Goal: Understand process/instructions: Learn how to perform a task or action

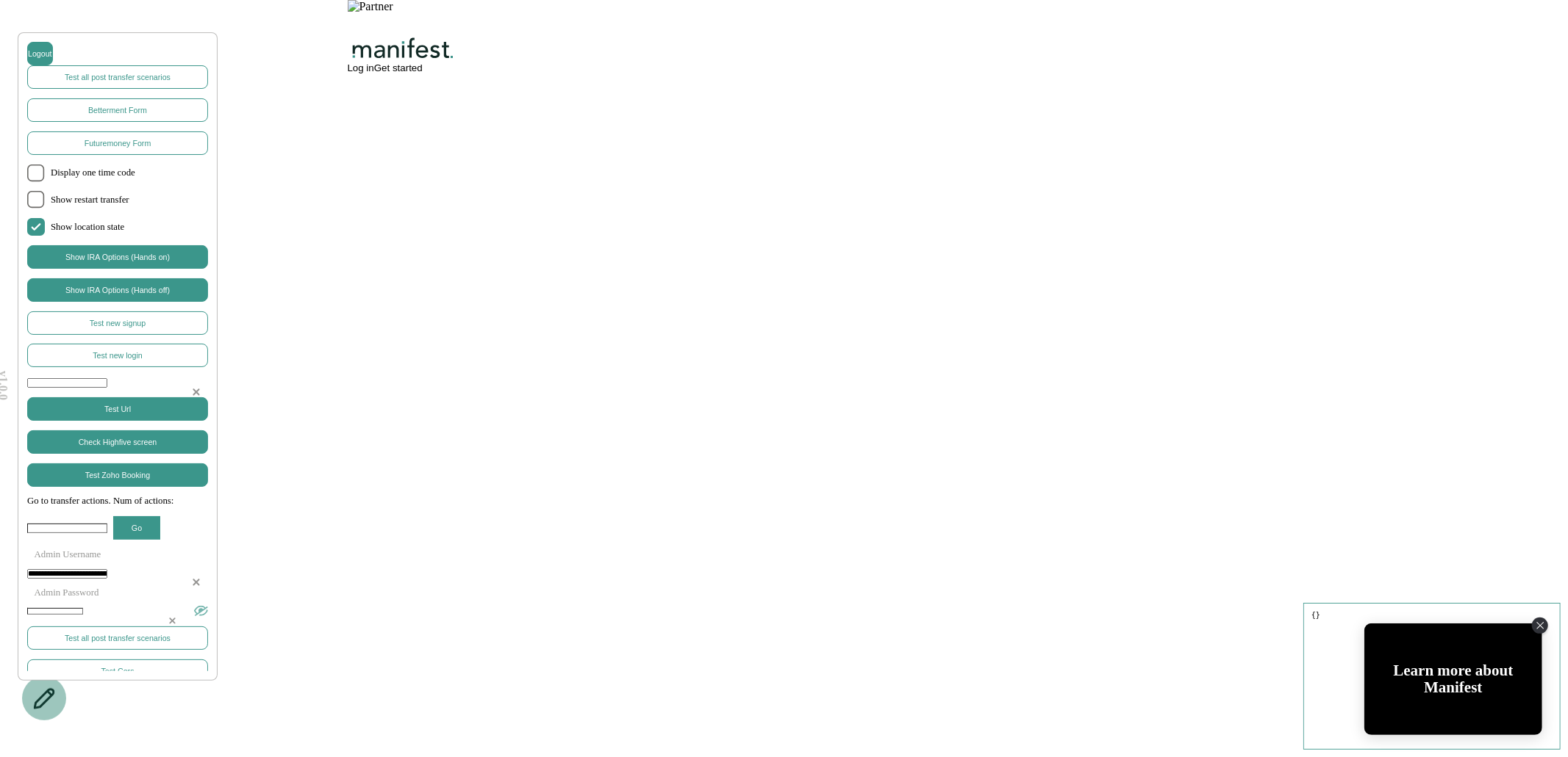
scroll to position [4203, 0]
drag, startPoint x: 706, startPoint y: 669, endPoint x: 380, endPoint y: 669, distance: 326.0
drag, startPoint x: 719, startPoint y: 666, endPoint x: 357, endPoint y: 665, distance: 362.0
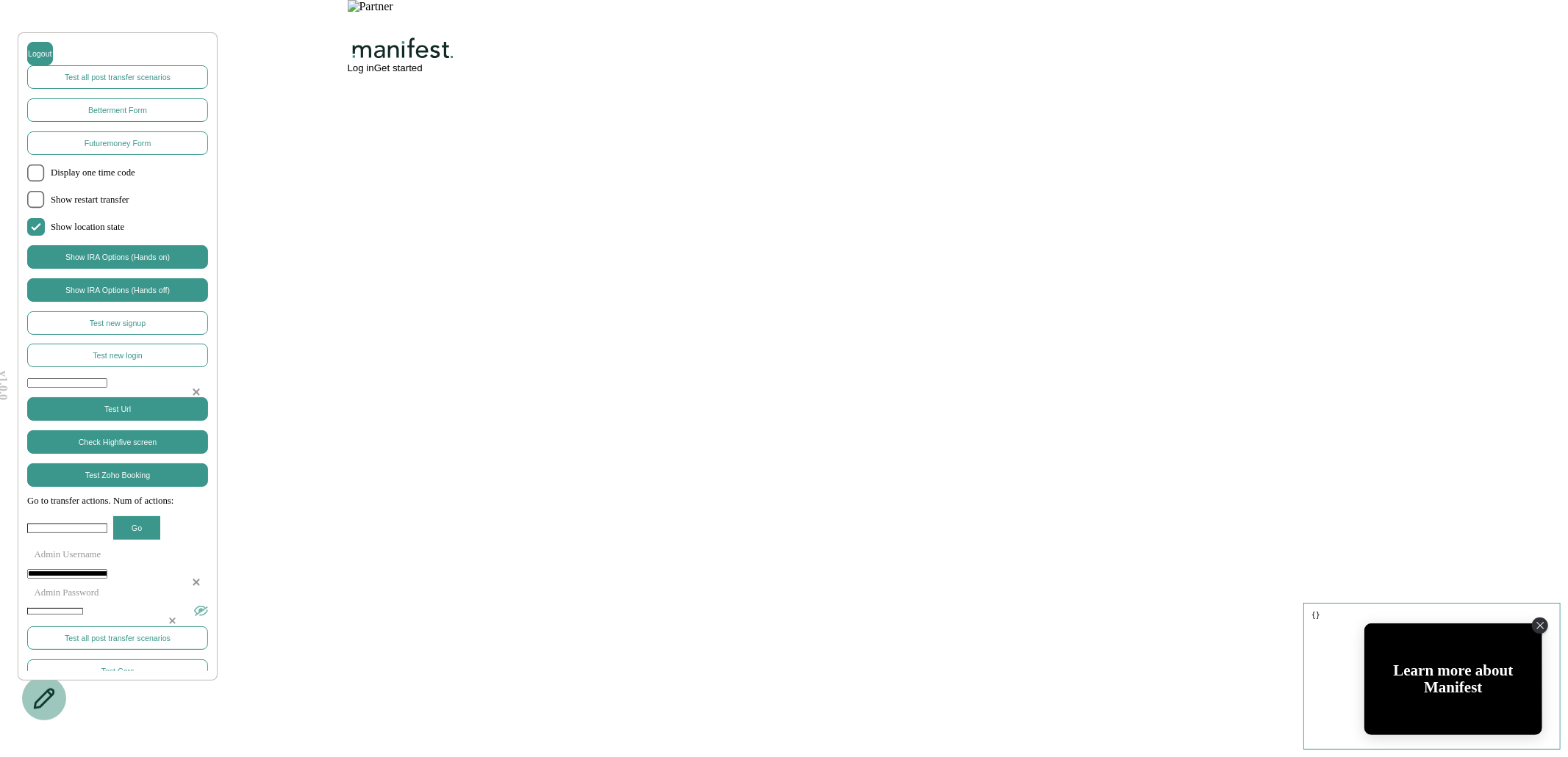
drag, startPoint x: 357, startPoint y: 665, endPoint x: 709, endPoint y: 694, distance: 353.2
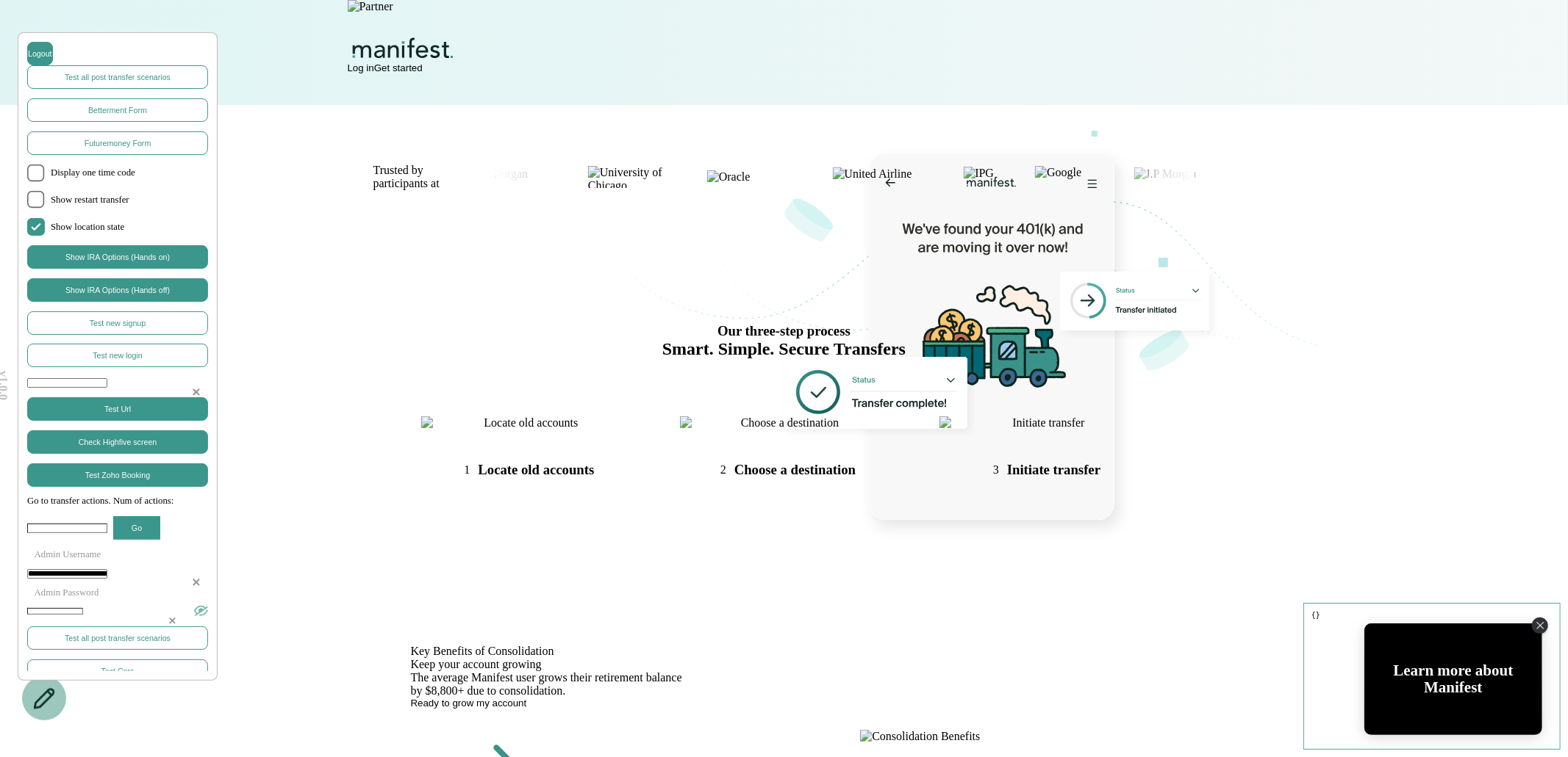
scroll to position [0, 0]
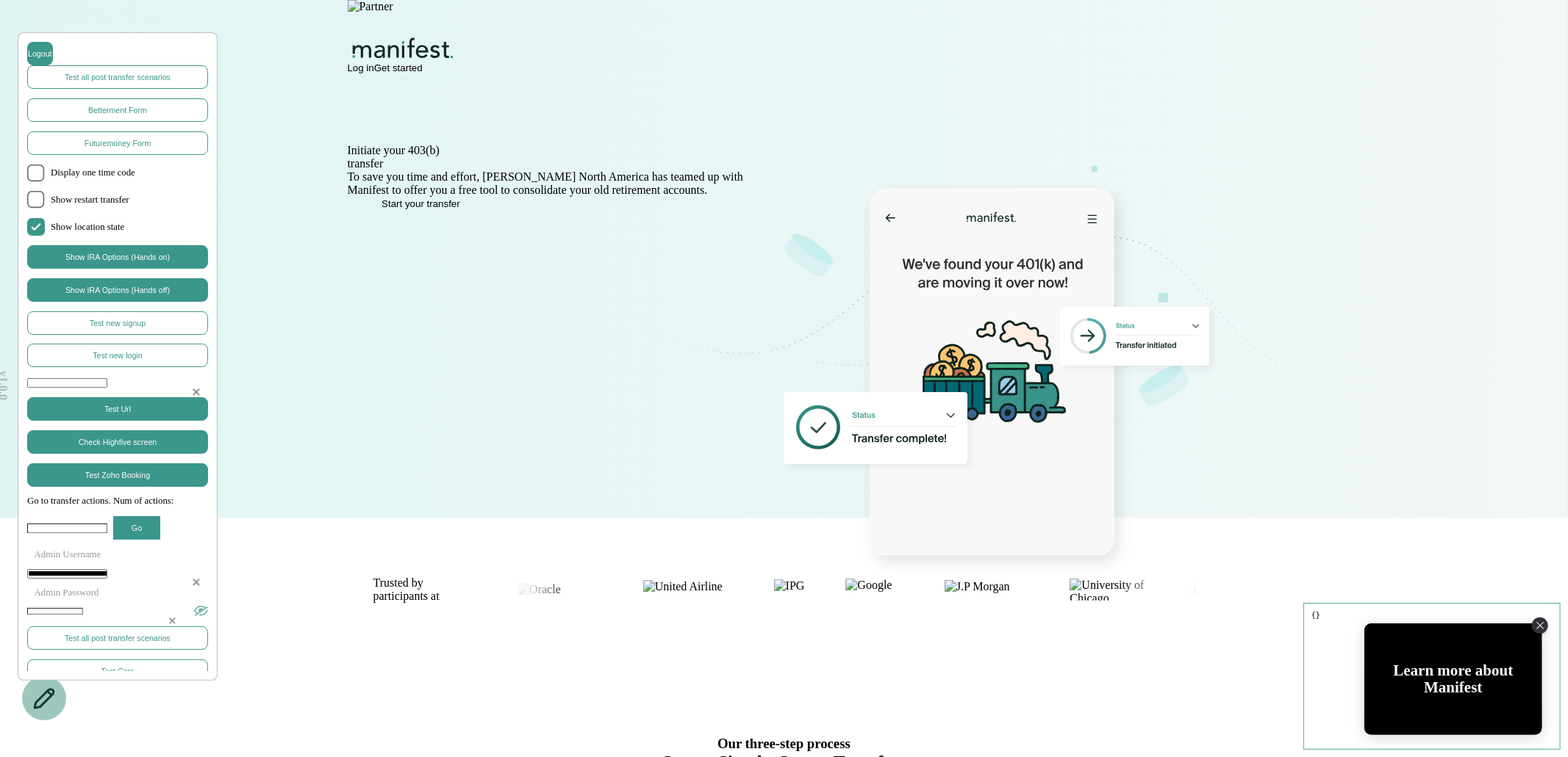
drag, startPoint x: 589, startPoint y: 179, endPoint x: 695, endPoint y: 179, distance: 106.0
click at [695, 157] on h1 "Initiate your 403(b)" at bounding box center [554, 151] width 413 height 13
